Goal: Task Accomplishment & Management: Use online tool/utility

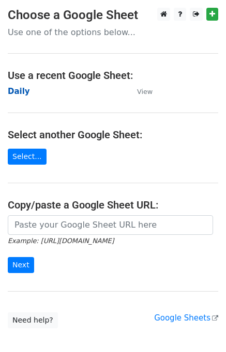
click at [20, 94] on strong "Daily" at bounding box center [19, 91] width 22 height 9
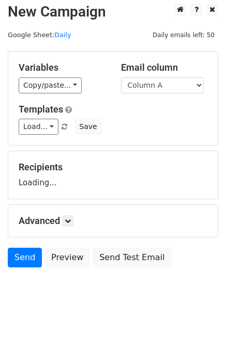
scroll to position [6, 0]
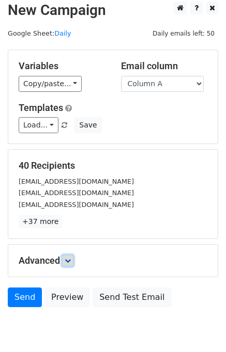
click at [70, 258] on icon at bounding box center [68, 261] width 6 height 6
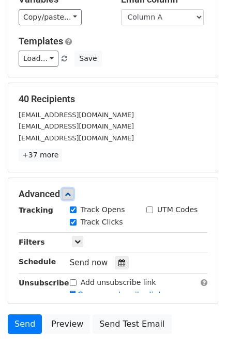
scroll to position [130, 0]
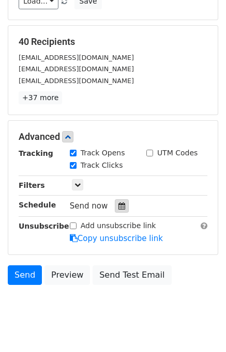
click at [118, 207] on icon at bounding box center [121, 205] width 7 height 7
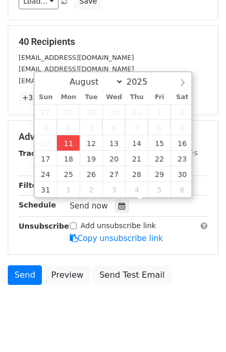
type input "2025-08-11 12:23"
type input "23"
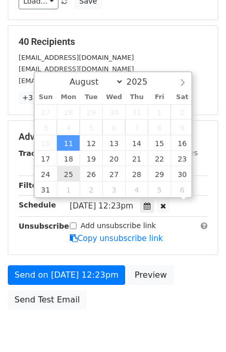
drag, startPoint x: 71, startPoint y: 149, endPoint x: 71, endPoint y: 158, distance: 8.3
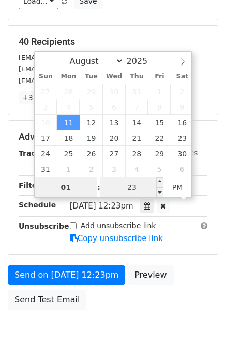
type input "01"
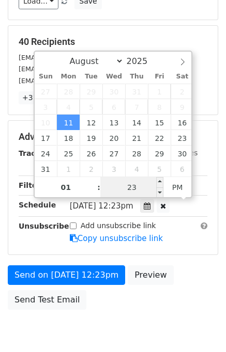
type input "2025-08-11 13:23"
click at [120, 186] on input "23" at bounding box center [131, 187] width 63 height 21
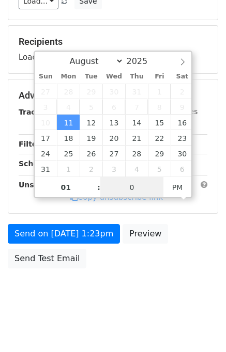
type input "00"
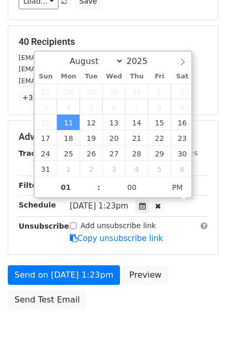
type input "2025-08-11 13:00"
click at [188, 276] on div "Send on Aug 11 at 1:23pm Preview Send Test Email" at bounding box center [113, 290] width 226 height 50
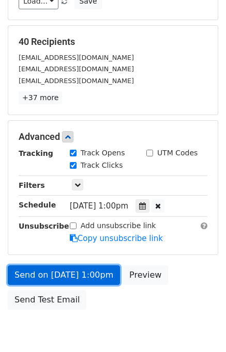
click at [59, 275] on link "Send on Aug 11 at 1:00pm" at bounding box center [64, 275] width 112 height 20
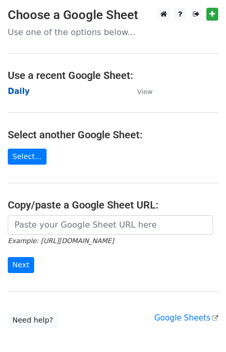
click at [21, 91] on strong "Daily" at bounding box center [19, 91] width 22 height 9
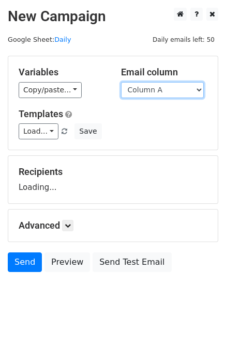
click at [140, 92] on select "Column A Column B Column C" at bounding box center [162, 90] width 83 height 16
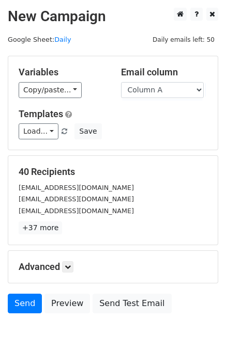
click at [144, 114] on h5 "Templates" at bounding box center [113, 113] width 189 height 11
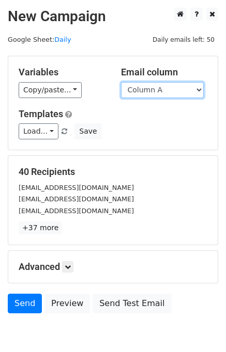
click at [147, 95] on select "Column A Column B Column C" at bounding box center [162, 90] width 83 height 16
select select "Column B"
click at [121, 82] on select "Column A Column B Column C" at bounding box center [162, 90] width 83 height 16
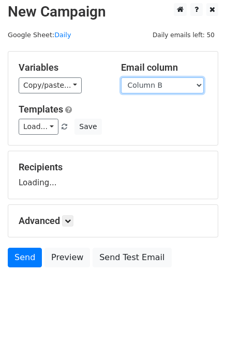
scroll to position [6, 0]
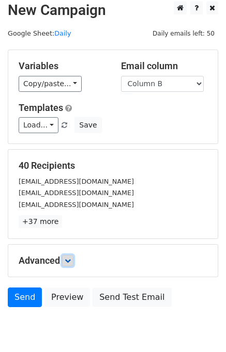
click at [68, 261] on icon at bounding box center [68, 261] width 6 height 6
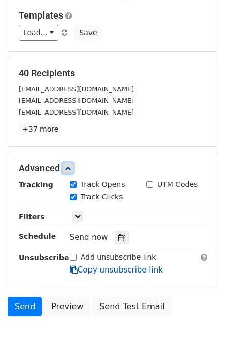
scroll to position [138, 0]
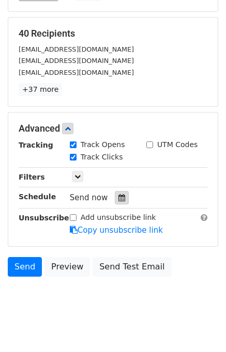
click at [118, 195] on icon at bounding box center [121, 197] width 7 height 7
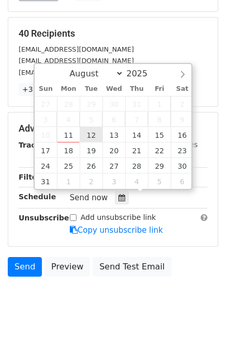
type input "2025-08-12 12:00"
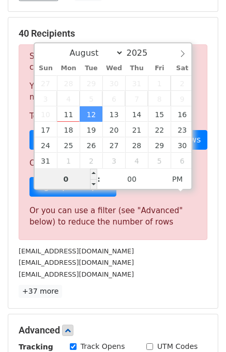
type input "02"
type input "2025-08-12 14:00"
click at [153, 277] on div "info@rightwayfunding.com" at bounding box center [113, 275] width 204 height 12
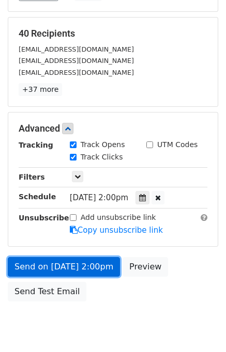
click at [60, 265] on link "Send on Aug 12 at 2:00pm" at bounding box center [64, 267] width 112 height 20
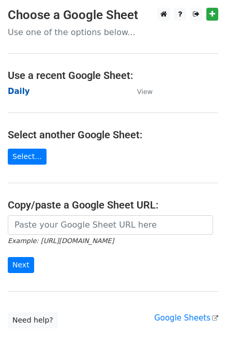
click at [15, 93] on strong "Daily" at bounding box center [19, 91] width 22 height 9
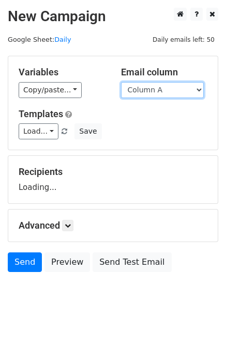
click at [154, 85] on select "Column A Column B Column C" at bounding box center [162, 90] width 83 height 16
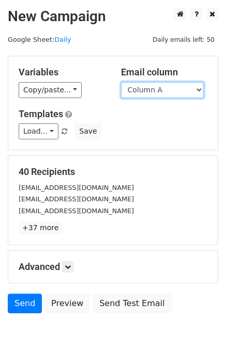
click at [153, 91] on select "Column A Column B Column C" at bounding box center [162, 90] width 83 height 16
select select "Column C"
click at [121, 82] on select "Column A Column B Column C" at bounding box center [162, 90] width 83 height 16
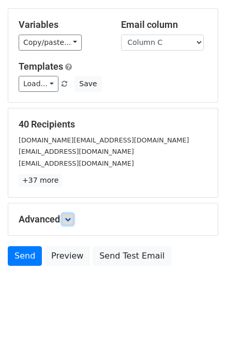
click at [71, 216] on icon at bounding box center [68, 219] width 6 height 6
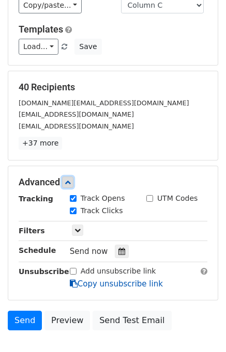
scroll to position [143, 0]
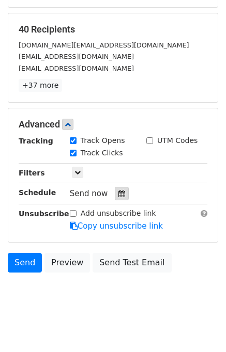
click at [120, 196] on div at bounding box center [122, 193] width 14 height 13
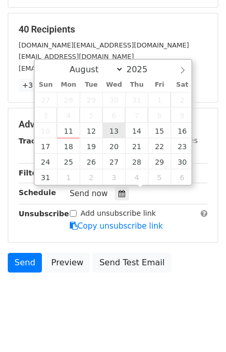
type input "2025-08-13 12:00"
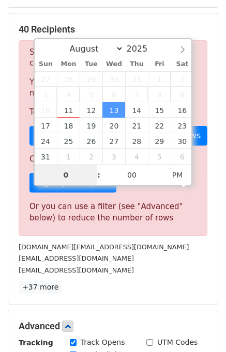
type input "03"
type input "2025-08-13 15:00"
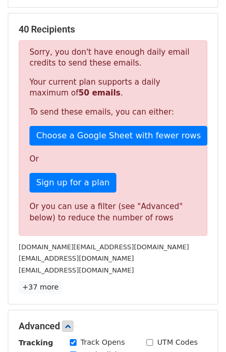
click at [149, 288] on p "+37 more" at bounding box center [113, 287] width 189 height 13
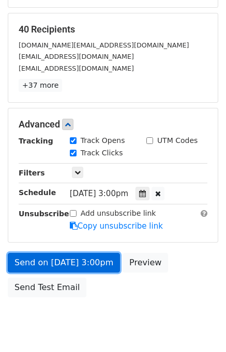
click at [52, 258] on link "Send on Aug 13 at 3:00pm" at bounding box center [64, 263] width 112 height 20
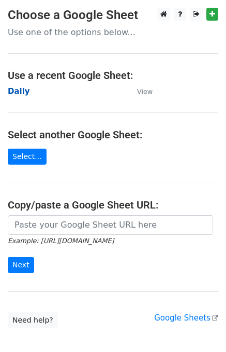
click at [20, 90] on strong "Daily" at bounding box center [19, 91] width 22 height 9
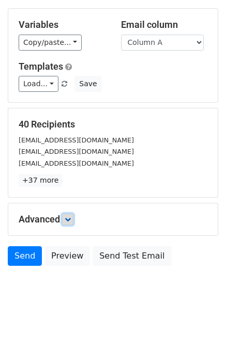
click at [73, 217] on link at bounding box center [67, 219] width 11 height 11
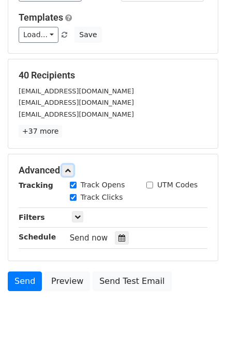
scroll to position [137, 0]
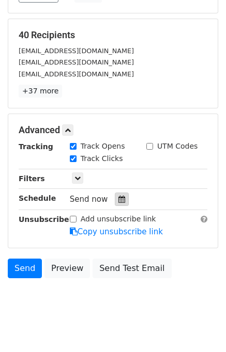
click at [118, 196] on icon at bounding box center [121, 199] width 7 height 7
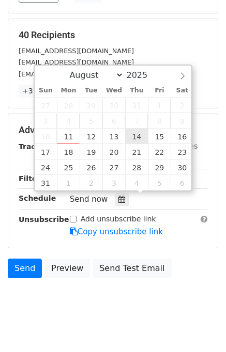
type input "[DATE] 12:00"
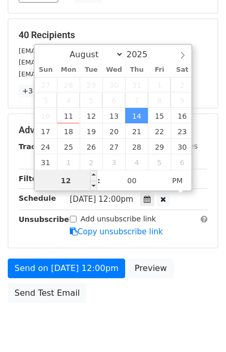
scroll to position [132, 0]
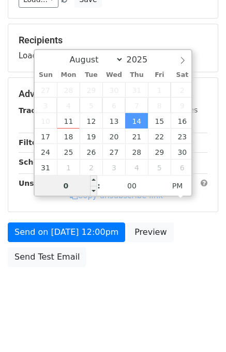
type input "04"
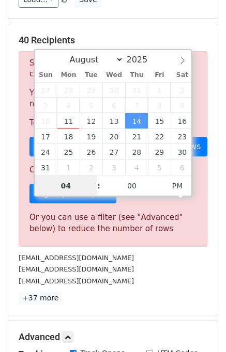
scroll to position [137, 0]
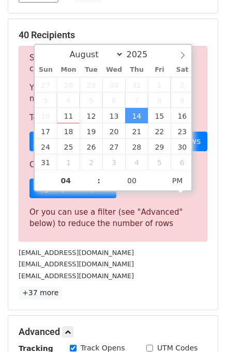
type input "2025-08-14 16:00"
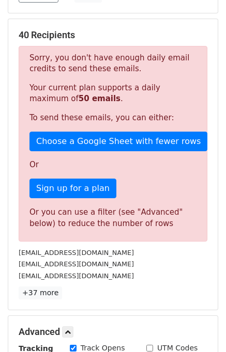
click at [137, 302] on div "40 Recipients Sorry, you don't have enough daily email credits to send these em…" at bounding box center [112, 164] width 209 height 291
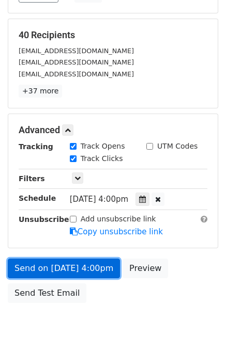
click at [79, 265] on link "Send on Aug 14 at 4:00pm" at bounding box center [64, 269] width 112 height 20
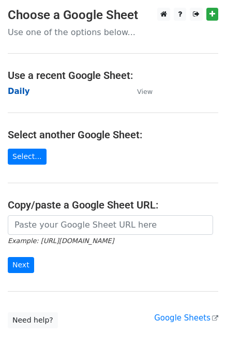
click at [21, 92] on strong "Daily" at bounding box center [19, 91] width 22 height 9
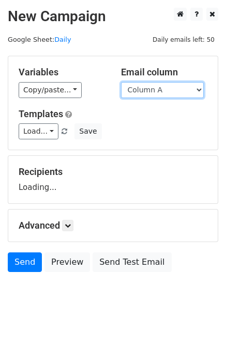
click at [173, 91] on select "Column A Column B Column C" at bounding box center [162, 90] width 83 height 16
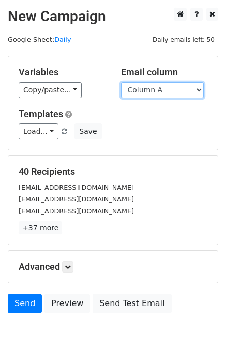
select select "Column B"
click at [121, 82] on select "Column A Column B Column C" at bounding box center [162, 90] width 83 height 16
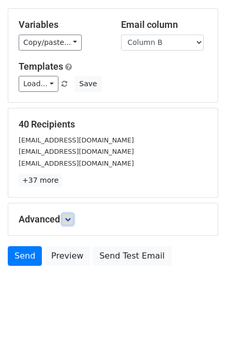
click at [73, 214] on link at bounding box center [67, 219] width 11 height 11
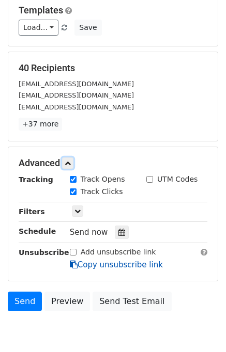
scroll to position [149, 0]
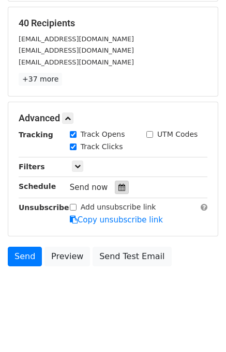
click at [115, 191] on div at bounding box center [122, 187] width 14 height 13
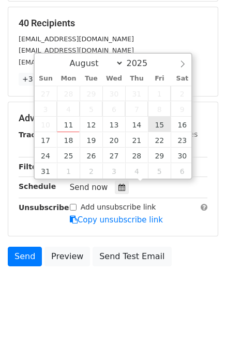
type input "2025-08-15 12:00"
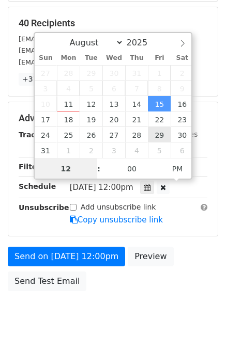
scroll to position [0, 0]
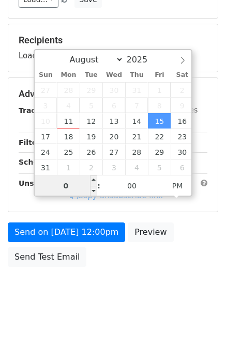
type input "05"
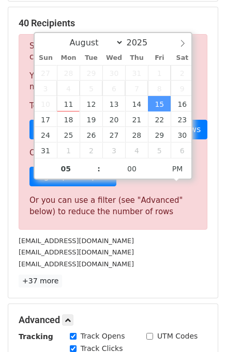
type input "2025-08-15 17:00"
click at [137, 263] on div "info@rightwayfunding.com" at bounding box center [113, 264] width 204 height 12
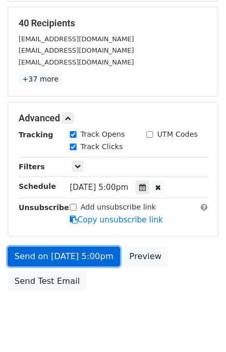
click at [89, 253] on link "Send on Aug 15 at 5:00pm" at bounding box center [64, 257] width 112 height 20
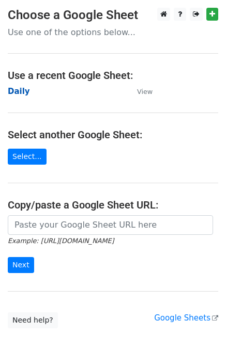
click at [24, 88] on strong "Daily" at bounding box center [19, 91] width 22 height 9
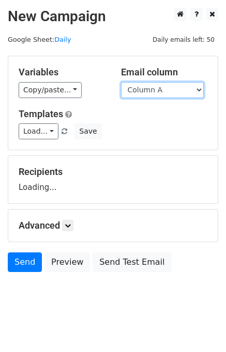
click at [162, 91] on select "Column A Column B Column C" at bounding box center [162, 90] width 83 height 16
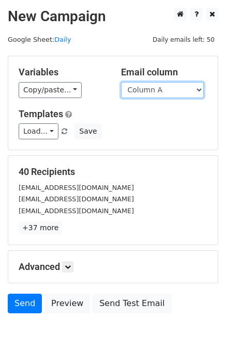
click at [154, 91] on select "Column A Column B Column C" at bounding box center [162, 90] width 83 height 16
select select "Column C"
click at [121, 82] on select "Column A Column B Column C" at bounding box center [162, 90] width 83 height 16
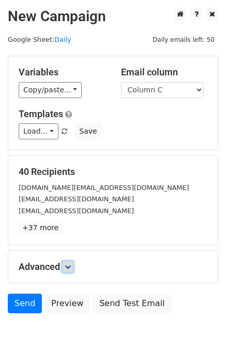
click at [71, 267] on icon at bounding box center [68, 267] width 6 height 6
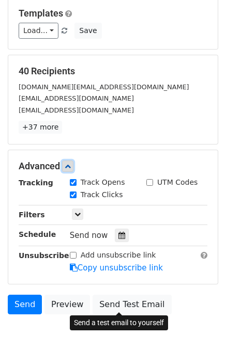
scroll to position [143, 0]
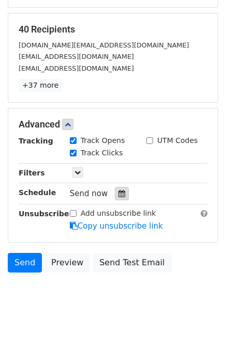
click at [116, 187] on div at bounding box center [122, 193] width 14 height 13
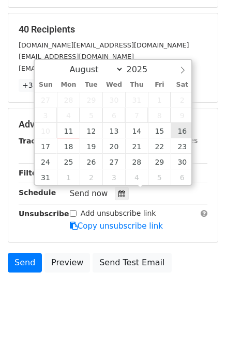
type input "[DATE] 12:00"
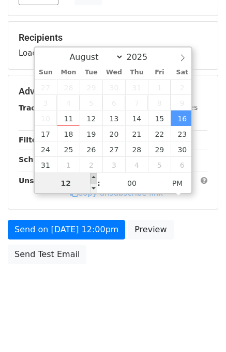
scroll to position [132, 0]
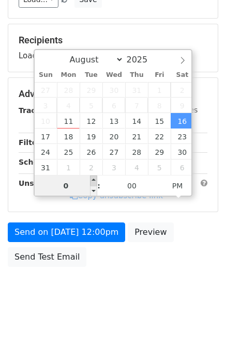
type input "06"
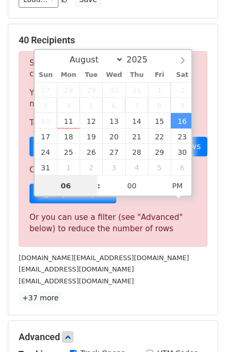
scroll to position [143, 0]
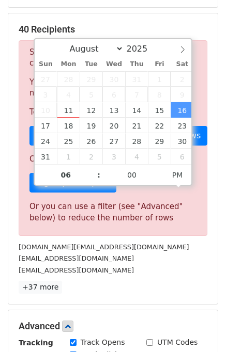
type input "[DATE] 18:00"
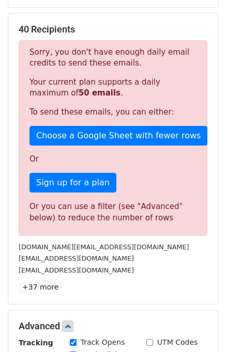
click at [153, 294] on div "40 Recipients Sorry, you don't have enough daily email credits to send these em…" at bounding box center [112, 158] width 209 height 291
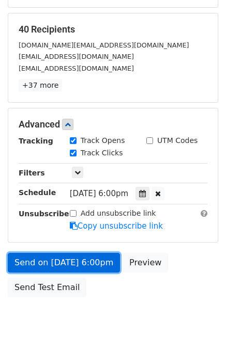
click at [76, 263] on link "Send on [DATE] 6:00pm" at bounding box center [64, 263] width 112 height 20
